Goal: Transaction & Acquisition: Purchase product/service

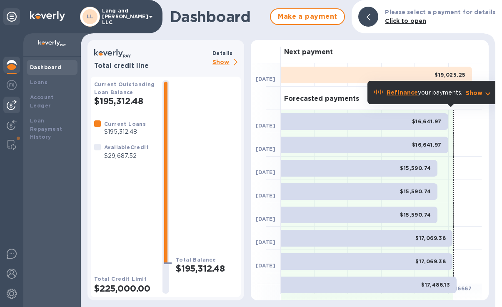
click at [14, 104] on img at bounding box center [12, 105] width 10 height 10
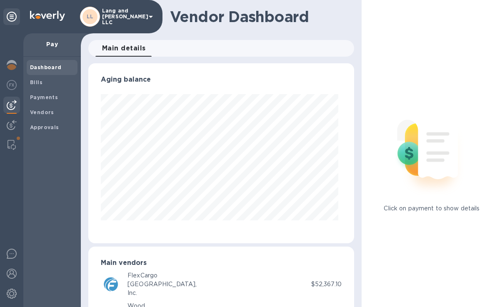
scroll to position [180, 262]
click at [43, 87] on div "Bills" at bounding box center [52, 82] width 51 height 15
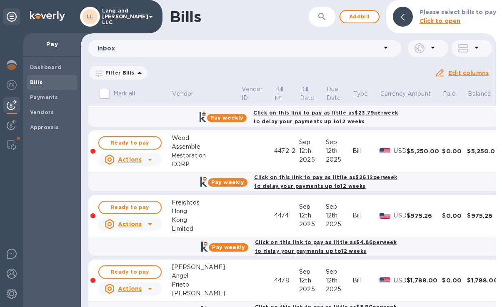
scroll to position [716, 0]
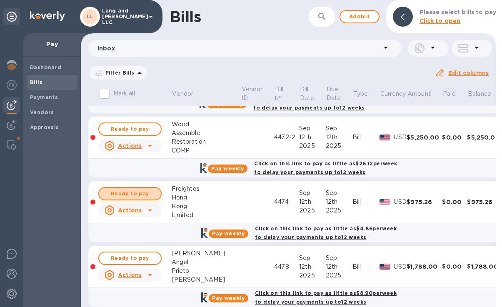
click at [135, 196] on span "Ready to pay" at bounding box center [130, 194] width 48 height 10
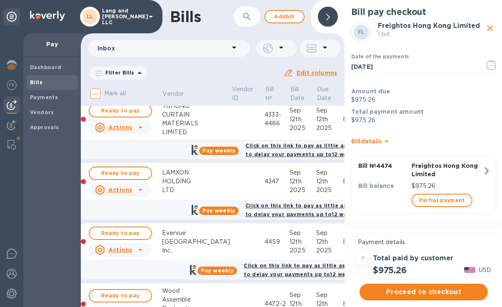
scroll to position [550, 0]
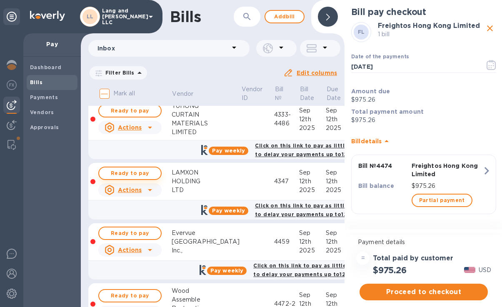
click at [142, 173] on span "Ready to pay" at bounding box center [130, 173] width 48 height 10
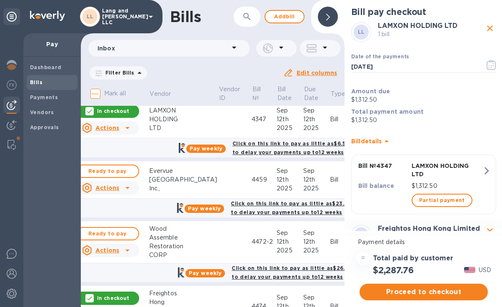
scroll to position [612, 0]
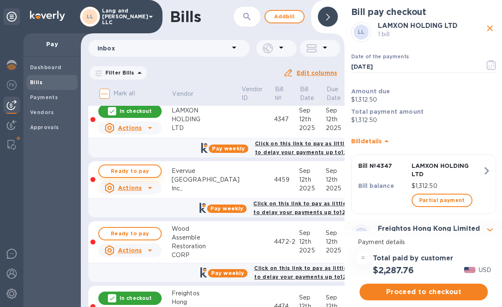
click at [142, 172] on span "Ready to pay" at bounding box center [130, 171] width 48 height 10
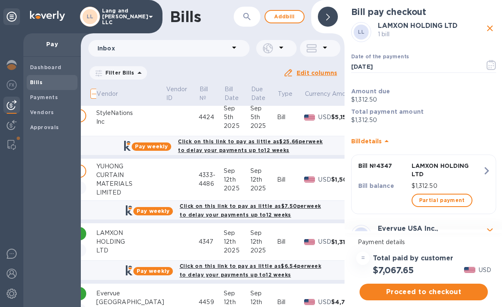
scroll to position [489, 40]
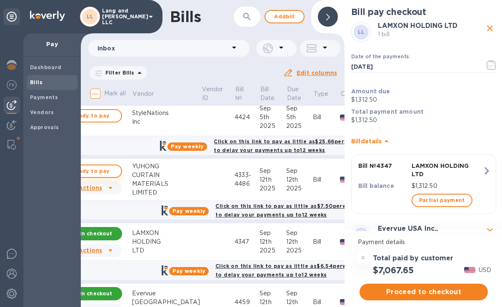
click at [108, 169] on span "Ready to pay" at bounding box center [90, 171] width 48 height 10
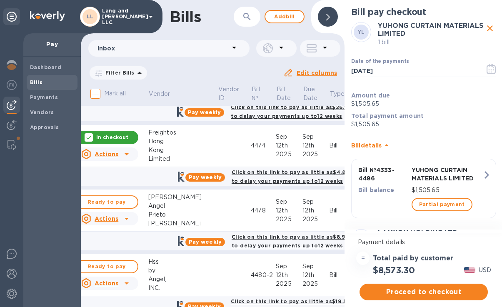
scroll to position [773, 18]
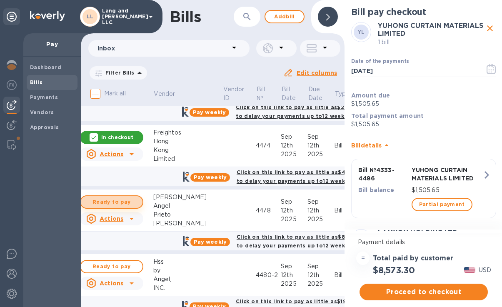
click at [122, 200] on span "Ready to pay" at bounding box center [111, 202] width 48 height 10
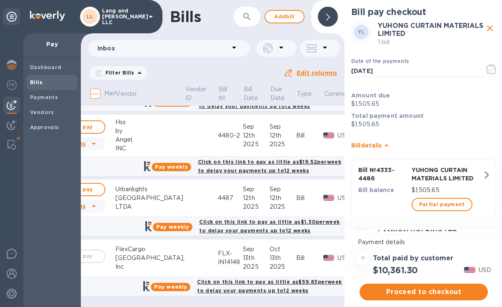
scroll to position [913, 14]
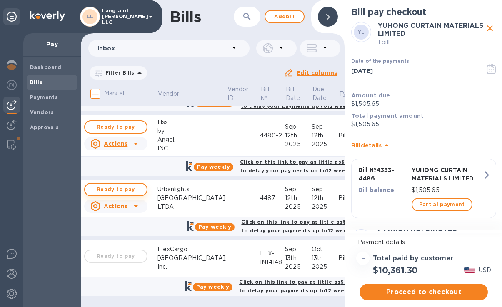
click at [121, 187] on span "Ready to pay" at bounding box center [116, 189] width 48 height 10
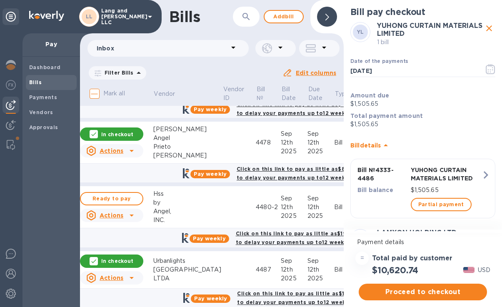
scroll to position [840, 16]
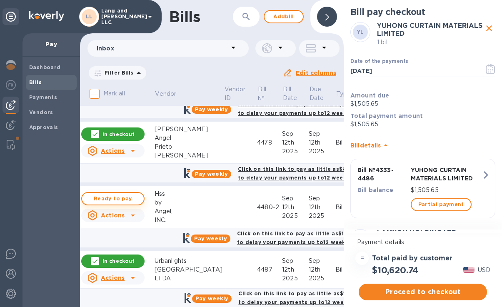
click at [122, 198] on span "Ready to pay" at bounding box center [113, 199] width 48 height 10
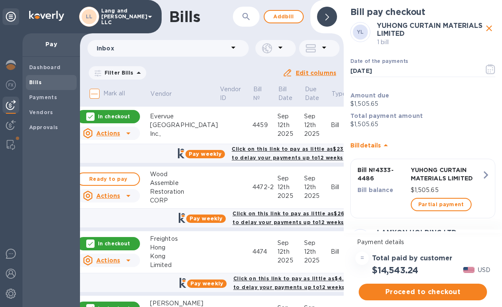
scroll to position [666, 0]
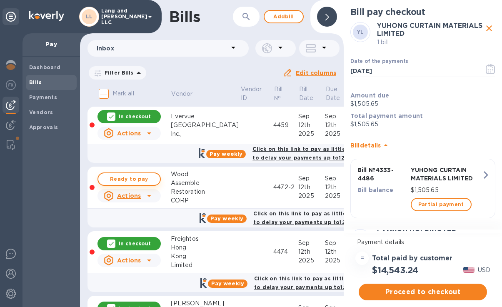
click at [132, 181] on span "Ready to pay" at bounding box center [129, 179] width 48 height 10
click at [426, 288] on span "Proceed to checkout" at bounding box center [422, 292] width 115 height 10
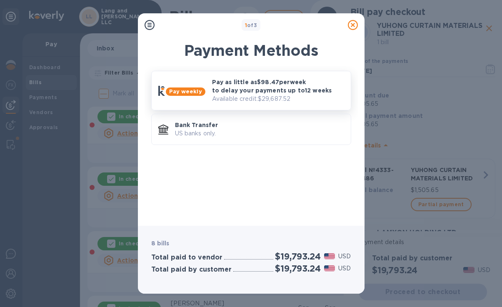
click at [284, 89] on p "Pay as little as $98.47 per week to delay your payments up to 12 weeks" at bounding box center [278, 86] width 132 height 17
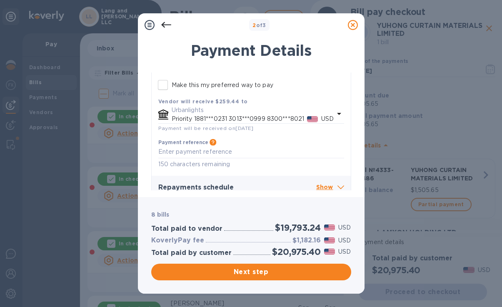
scroll to position [2496, 0]
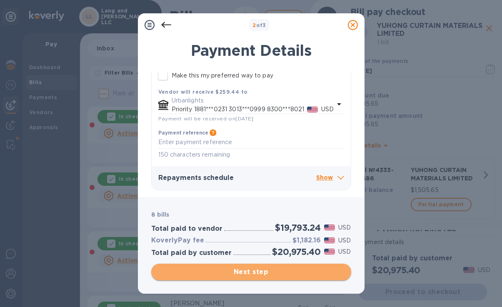
click at [250, 274] on span "Next step" at bounding box center [251, 272] width 187 height 10
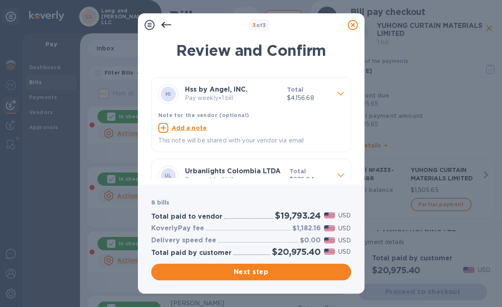
scroll to position [559, 0]
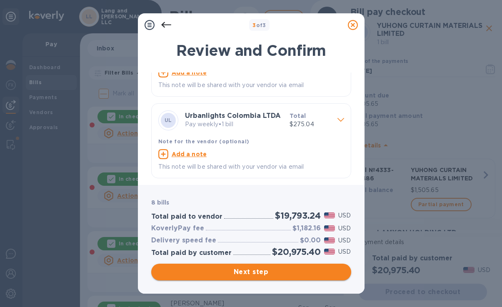
click at [256, 275] on span "Next step" at bounding box center [251, 272] width 187 height 10
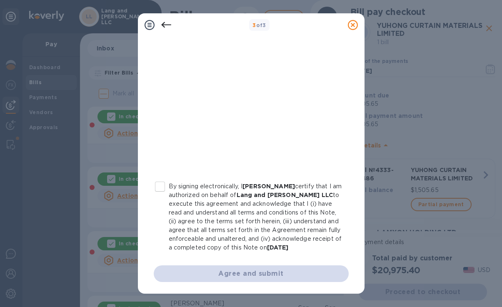
scroll to position [167, 0]
click at [162, 178] on input "By signing electronically, I [PERSON_NAME] certify that I am authorized on beha…" at bounding box center [159, 186] width 17 height 17
checkbox input "true"
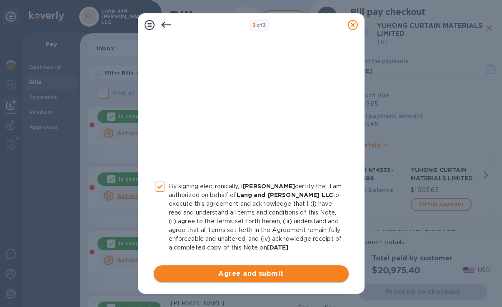
click at [242, 277] on span "Agree and submit" at bounding box center [251, 274] width 182 height 10
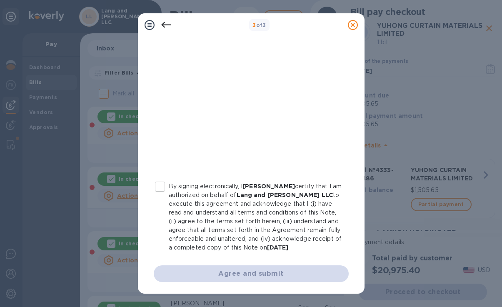
click at [160, 178] on input "By signing electronically, I [PERSON_NAME] certify that I am authorized on beha…" at bounding box center [159, 186] width 17 height 17
checkbox input "true"
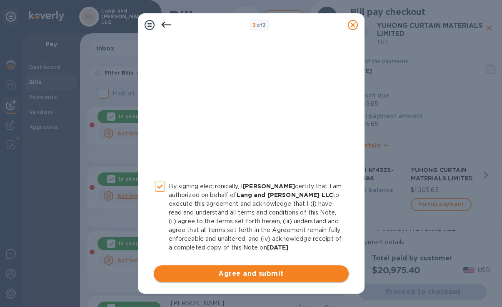
click at [229, 274] on span "Agree and submit" at bounding box center [251, 274] width 182 height 10
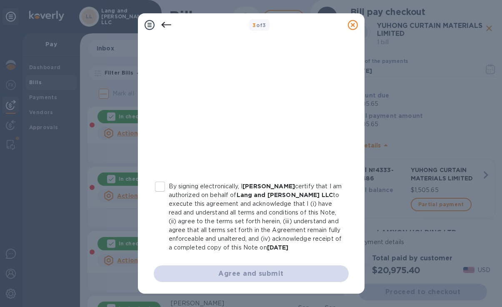
click at [159, 178] on input "By signing electronically, I [PERSON_NAME] certify that I am authorized on beha…" at bounding box center [159, 186] width 17 height 17
checkbox input "true"
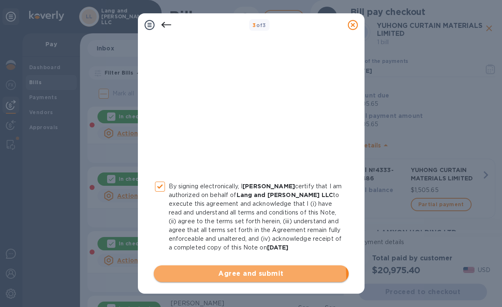
click at [240, 277] on span "Agree and submit" at bounding box center [251, 274] width 182 height 10
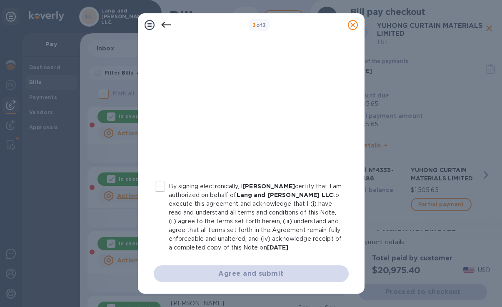
click at [159, 180] on input "By signing electronically, I [PERSON_NAME] certify that I am authorized on beha…" at bounding box center [159, 186] width 17 height 17
checkbox input "true"
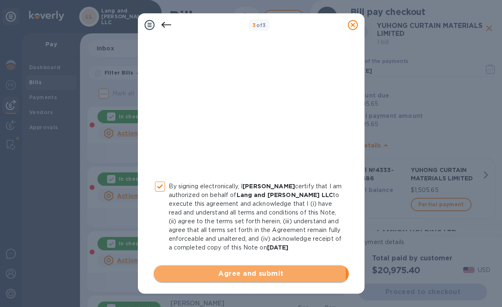
click at [234, 274] on span "Agree and submit" at bounding box center [251, 274] width 182 height 10
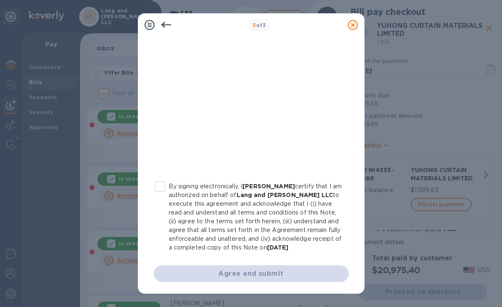
click at [161, 181] on input "By signing electronically, I [PERSON_NAME] certify that I am authorized on beha…" at bounding box center [159, 186] width 17 height 17
checkbox input "true"
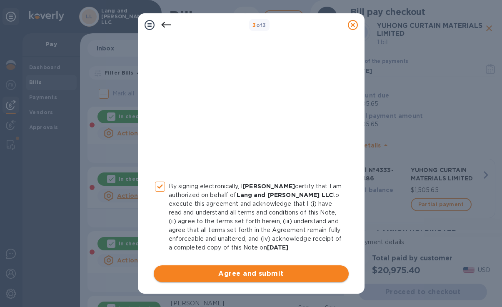
click at [246, 275] on span "Agree and submit" at bounding box center [251, 274] width 182 height 10
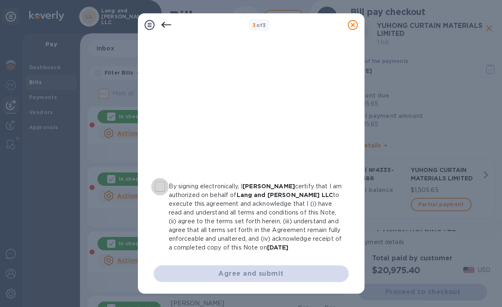
click at [160, 180] on input "By signing electronically, I [PERSON_NAME] certify that I am authorized on beha…" at bounding box center [159, 186] width 17 height 17
checkbox input "true"
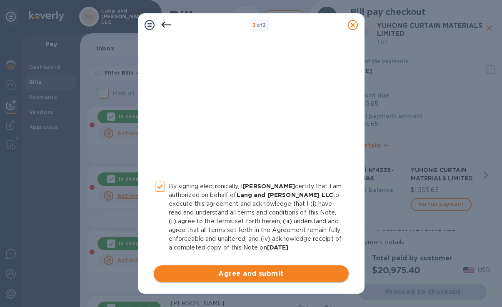
click at [250, 273] on span "Agree and submit" at bounding box center [251, 274] width 182 height 10
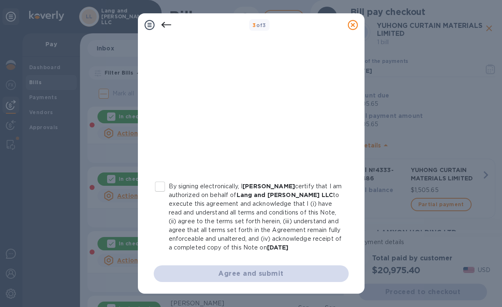
click at [162, 179] on input "By signing electronically, I [PERSON_NAME] certify that I am authorized on beha…" at bounding box center [159, 186] width 17 height 17
checkbox input "true"
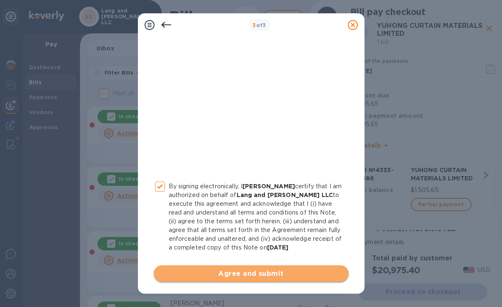
click at [263, 275] on span "Agree and submit" at bounding box center [251, 274] width 182 height 10
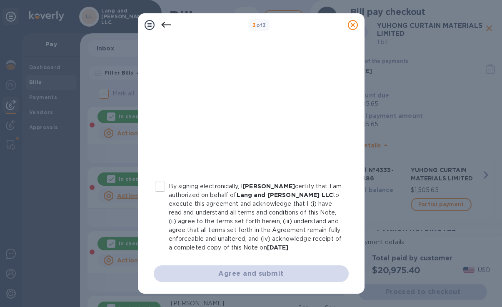
click at [163, 179] on input "By signing electronically, I [PERSON_NAME] certify that I am authorized on beha…" at bounding box center [159, 186] width 17 height 17
checkbox input "true"
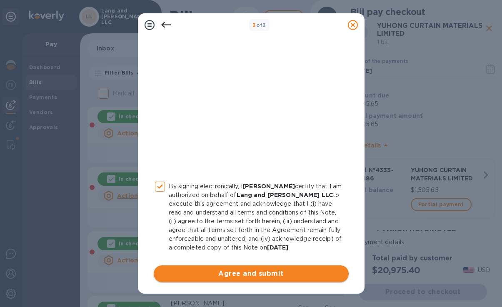
click at [244, 277] on span "Agree and submit" at bounding box center [251, 274] width 182 height 10
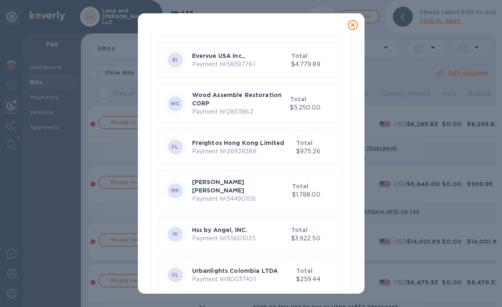
scroll to position [160, 0]
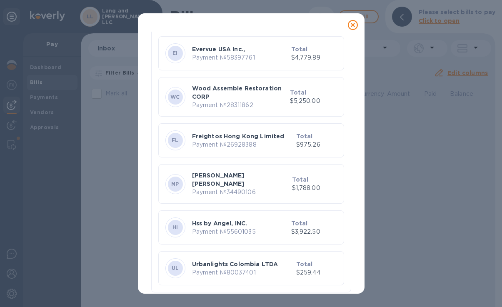
click at [351, 26] on icon at bounding box center [353, 25] width 10 height 10
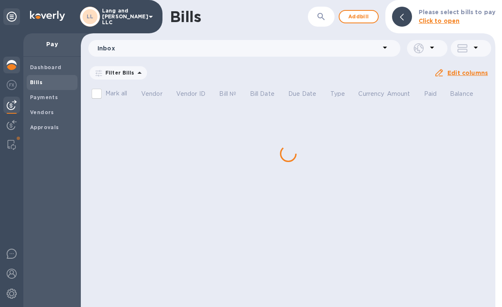
click at [12, 66] on img at bounding box center [12, 65] width 10 height 10
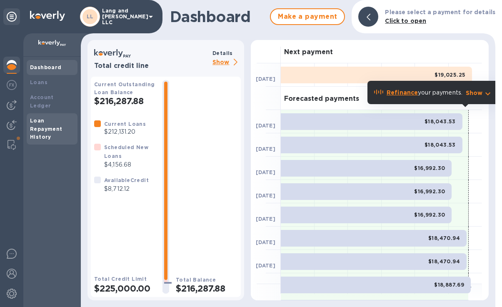
click at [42, 117] on div "Loan Repayment History" at bounding box center [52, 129] width 44 height 25
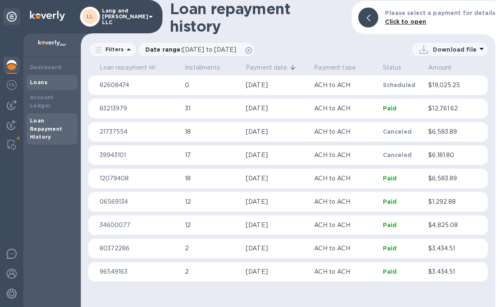
click at [41, 85] on b "Loans" at bounding box center [38, 82] width 17 height 6
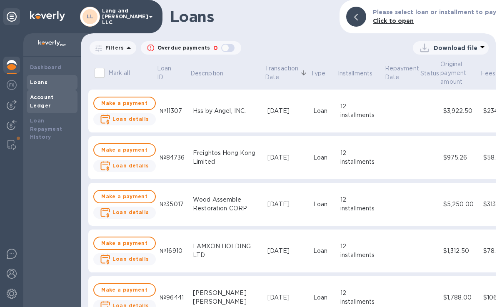
click at [43, 95] on b "Account Ledger" at bounding box center [42, 101] width 24 height 15
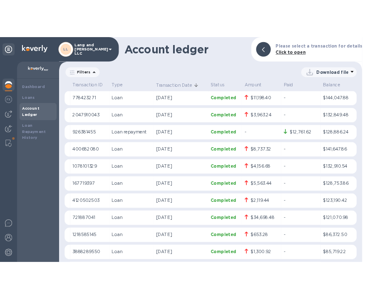
scroll to position [238, 0]
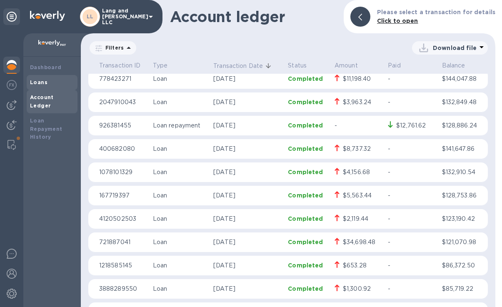
click at [47, 79] on div "Loans" at bounding box center [52, 82] width 44 height 8
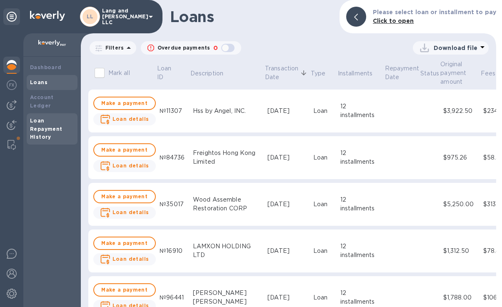
click at [45, 117] on div "Loan Repayment History" at bounding box center [52, 129] width 44 height 25
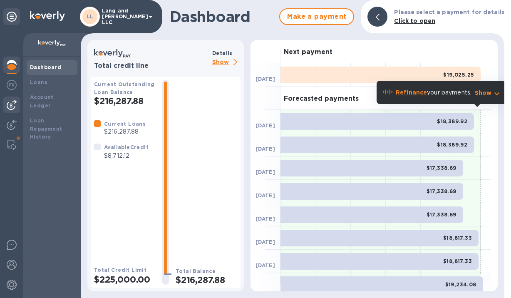
click at [12, 102] on img at bounding box center [12, 105] width 10 height 10
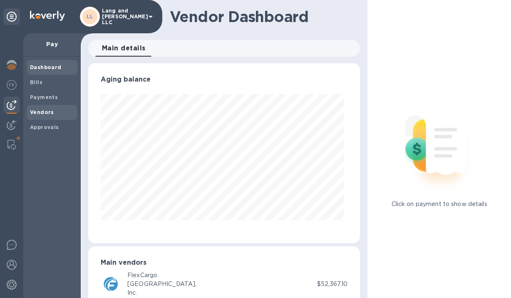
scroll to position [180, 269]
click at [45, 95] on b "Payments" at bounding box center [44, 97] width 28 height 6
